Goal: Task Accomplishment & Management: Use online tool/utility

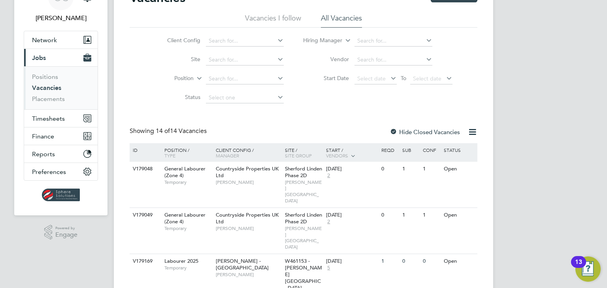
scroll to position [49, 0]
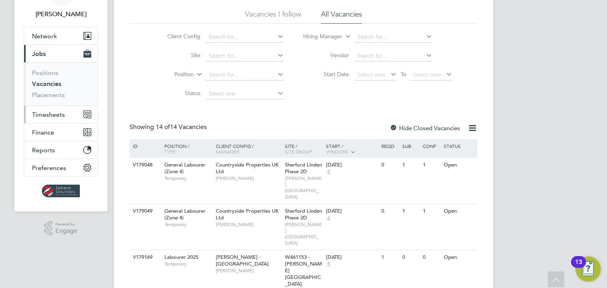
click at [45, 116] on span "Timesheets" at bounding box center [48, 115] width 33 height 8
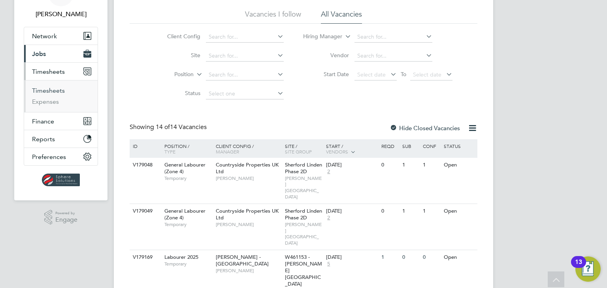
click at [55, 89] on link "Timesheets" at bounding box center [48, 91] width 33 height 8
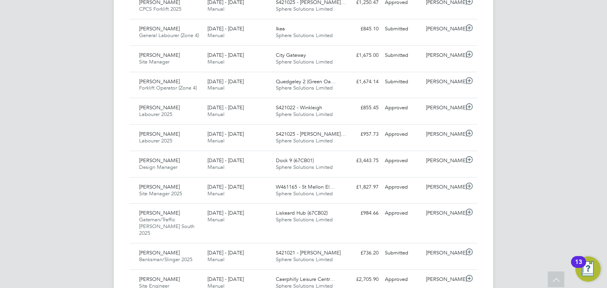
scroll to position [494, 0]
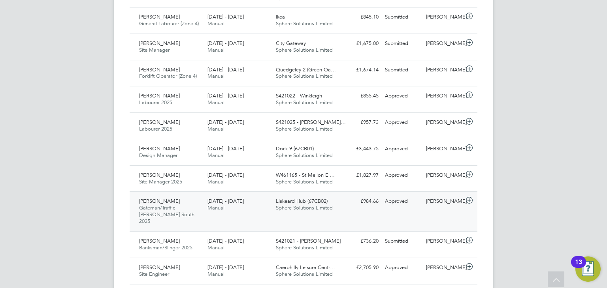
click at [402, 200] on div "Approved" at bounding box center [402, 201] width 41 height 13
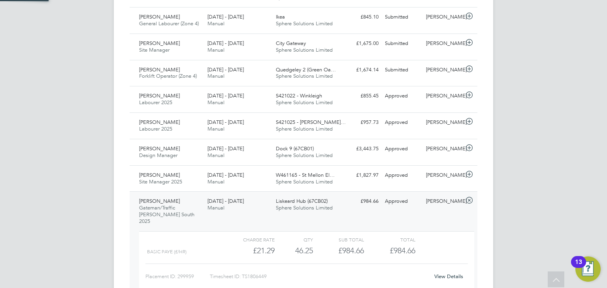
scroll to position [13, 77]
click at [450, 273] on link "View Details" at bounding box center [448, 276] width 29 height 7
